Goal: Find specific page/section

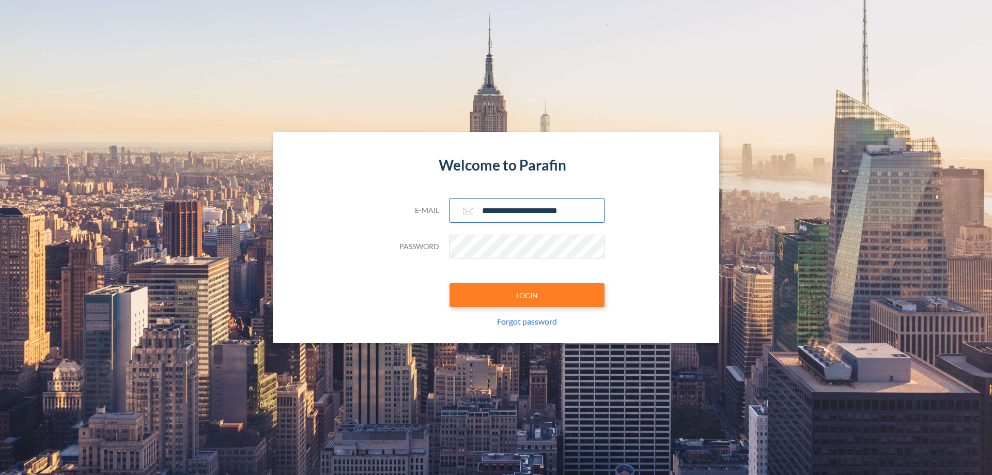
type input "**********"
click at [527, 295] on button "LOGIN" at bounding box center [527, 295] width 155 height 24
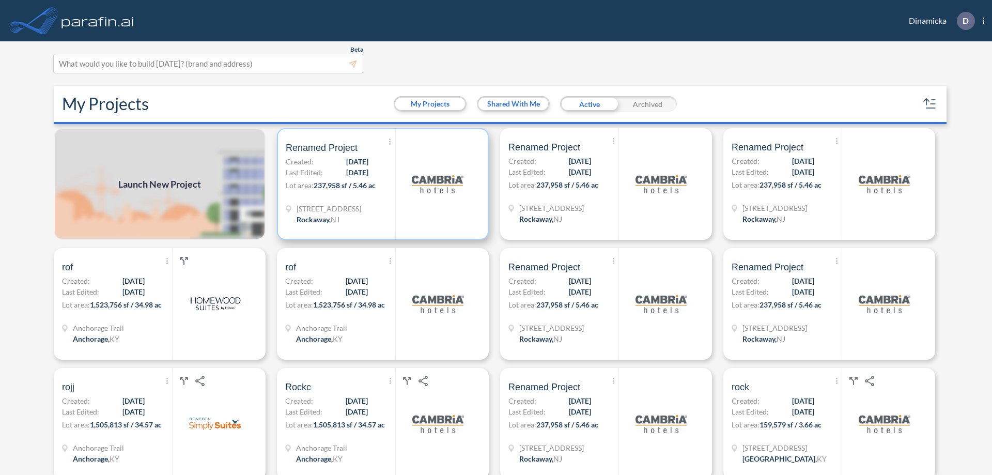
scroll to position [3, 0]
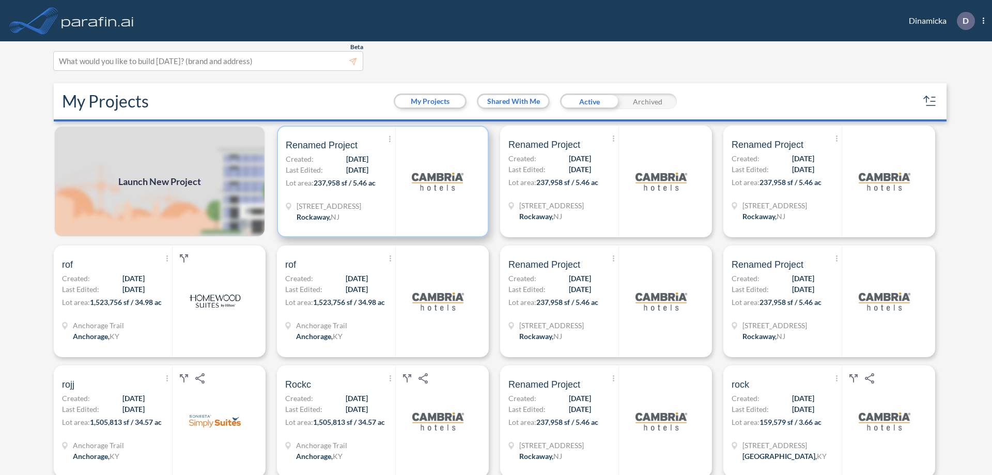
click at [381, 181] on p "Lot area: 237,958 sf / 5.46 ac" at bounding box center [341, 184] width 110 height 15
